Goal: Navigation & Orientation: Find specific page/section

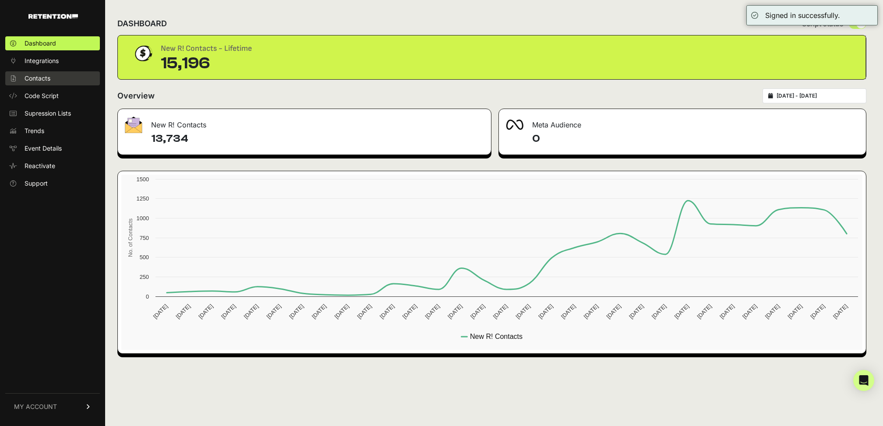
click at [40, 75] on span "Contacts" at bounding box center [38, 78] width 26 height 9
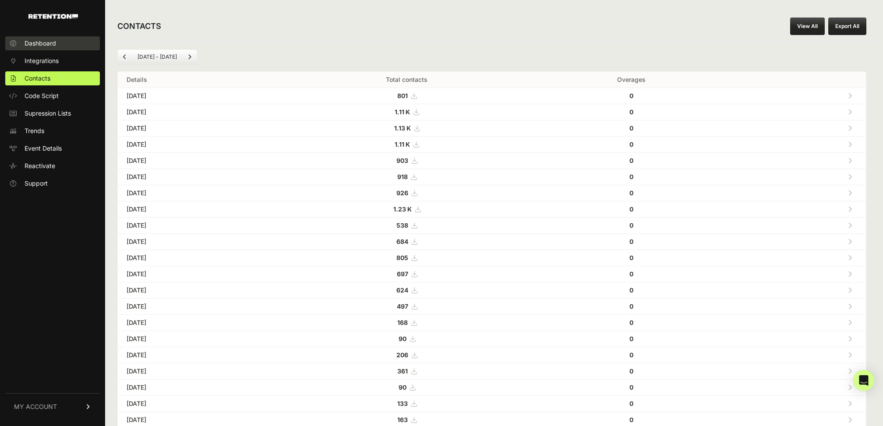
click at [70, 47] on link "Dashboard" at bounding box center [52, 43] width 95 height 14
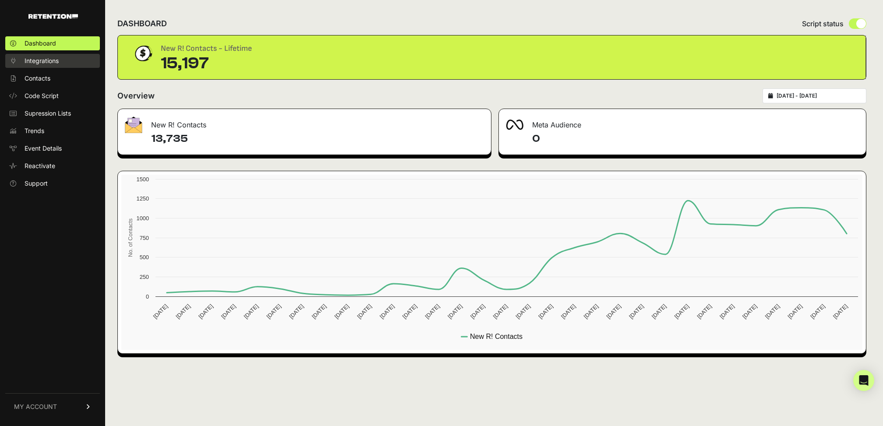
click at [59, 66] on link "Integrations" at bounding box center [52, 61] width 95 height 14
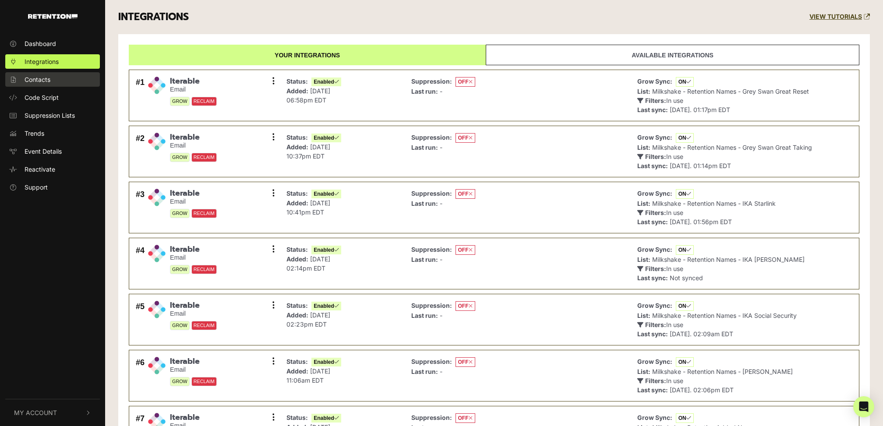
click at [60, 76] on link "Contacts" at bounding box center [52, 79] width 95 height 14
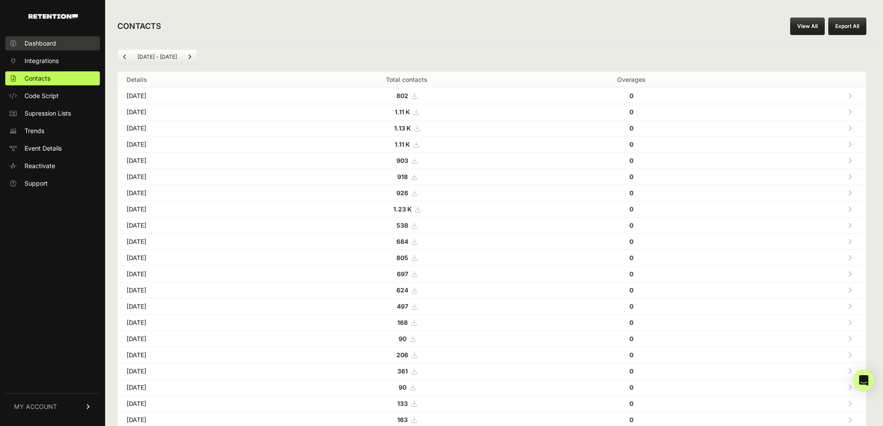
click at [70, 49] on link "Dashboard" at bounding box center [52, 43] width 95 height 14
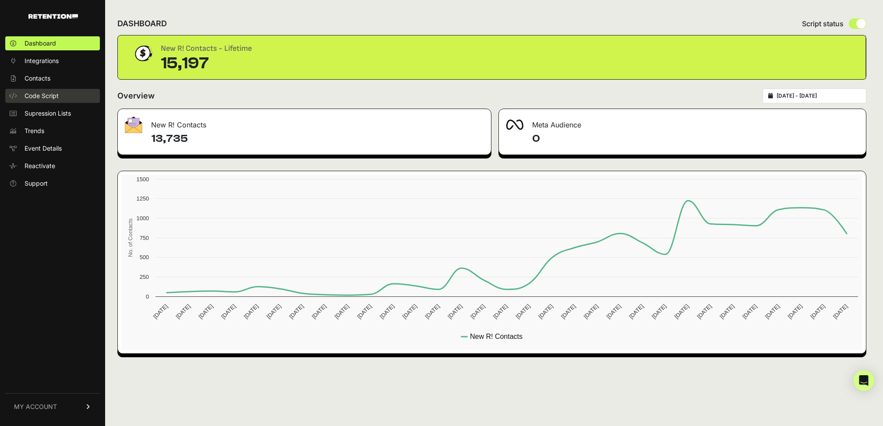
click at [65, 90] on link "Code Script" at bounding box center [52, 96] width 95 height 14
